Goal: Check status: Check status

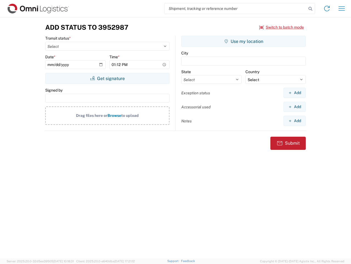
click at [236, 9] on input "search" at bounding box center [236, 8] width 142 height 10
click at [311, 9] on icon at bounding box center [311, 9] width 8 height 8
click at [327, 9] on icon at bounding box center [327, 8] width 9 height 9
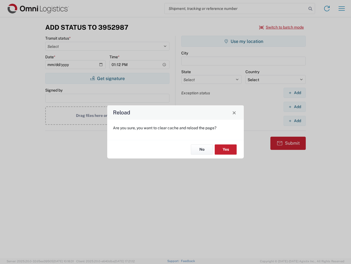
click at [342, 9] on div "Reload Are you sure, you want to clear cache and reload the page? No Yes" at bounding box center [175, 132] width 351 height 264
click at [282, 27] on div "Reload Are you sure, you want to clear cache and reload the page? No Yes" at bounding box center [175, 132] width 351 height 264
click at [107, 78] on div "Reload Are you sure, you want to clear cache and reload the page? No Yes" at bounding box center [175, 132] width 351 height 264
click at [244, 41] on div "Reload Are you sure, you want to clear cache and reload the page? No Yes" at bounding box center [175, 132] width 351 height 264
click at [295, 93] on div "Reload Are you sure, you want to clear cache and reload the page? No Yes" at bounding box center [175, 132] width 351 height 264
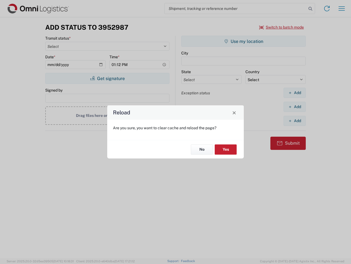
click at [295, 107] on div "Reload Are you sure, you want to clear cache and reload the page? No Yes" at bounding box center [175, 132] width 351 height 264
click at [295, 121] on div "Reload Are you sure, you want to clear cache and reload the page? No Yes" at bounding box center [175, 132] width 351 height 264
